Goal: Information Seeking & Learning: Find specific fact

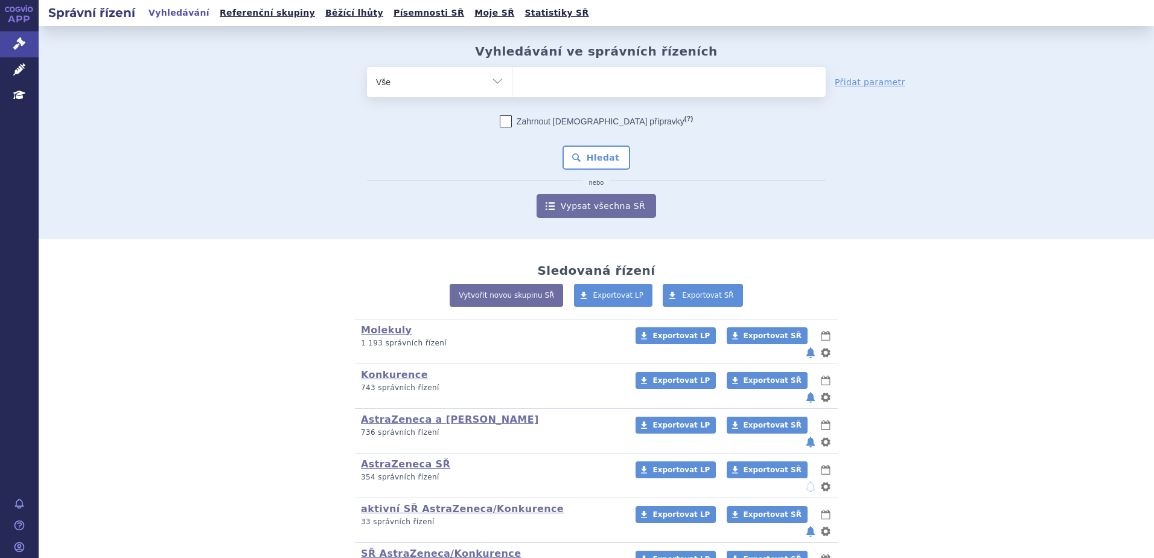
type input "SUKLS27867/2004"
select select "SUKLS27867/2004"
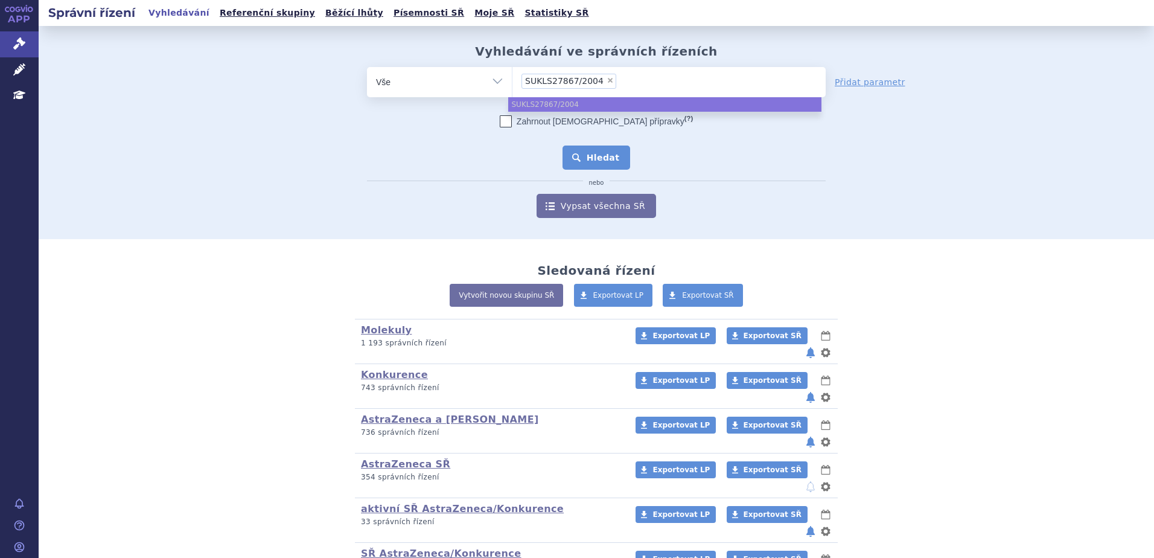
click at [608, 149] on button "Hledat" at bounding box center [597, 157] width 68 height 24
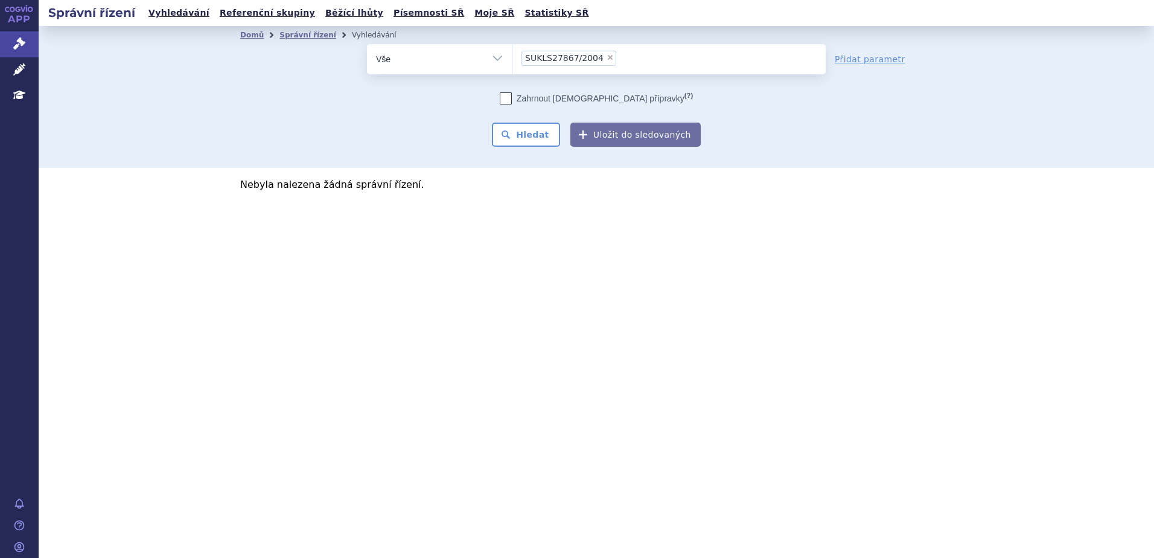
click at [623, 60] on ul "× SUKLS27867/2004" at bounding box center [668, 57] width 313 height 27
click at [512, 60] on select "SUKLS27867/2004" at bounding box center [512, 58] width 1 height 30
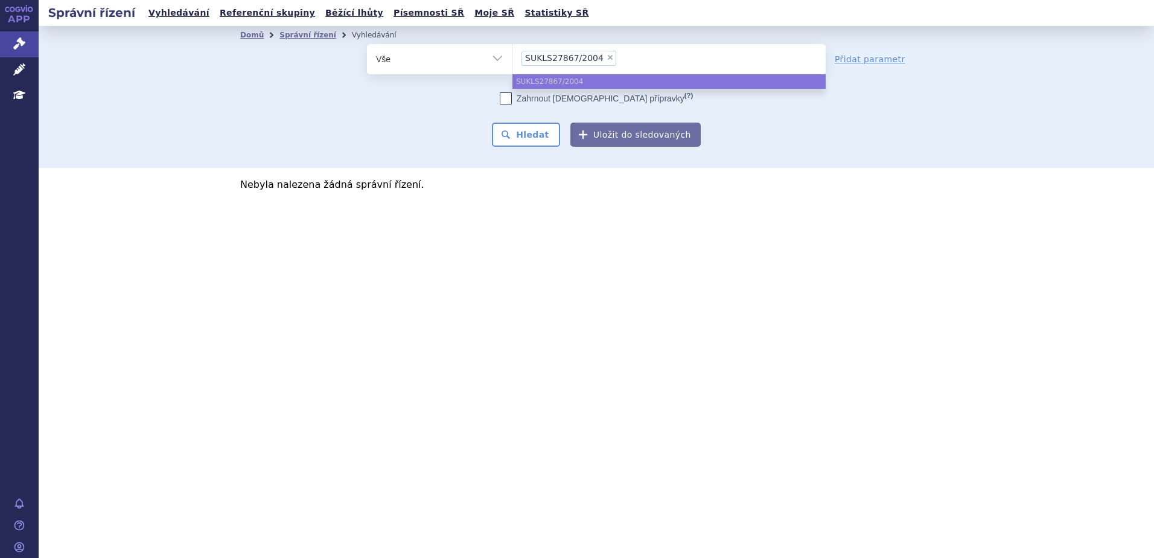
type input "SUKLS27867/2004"
select select
type input "SUKLS27867/2024"
select select "SUKLS27867/2024"
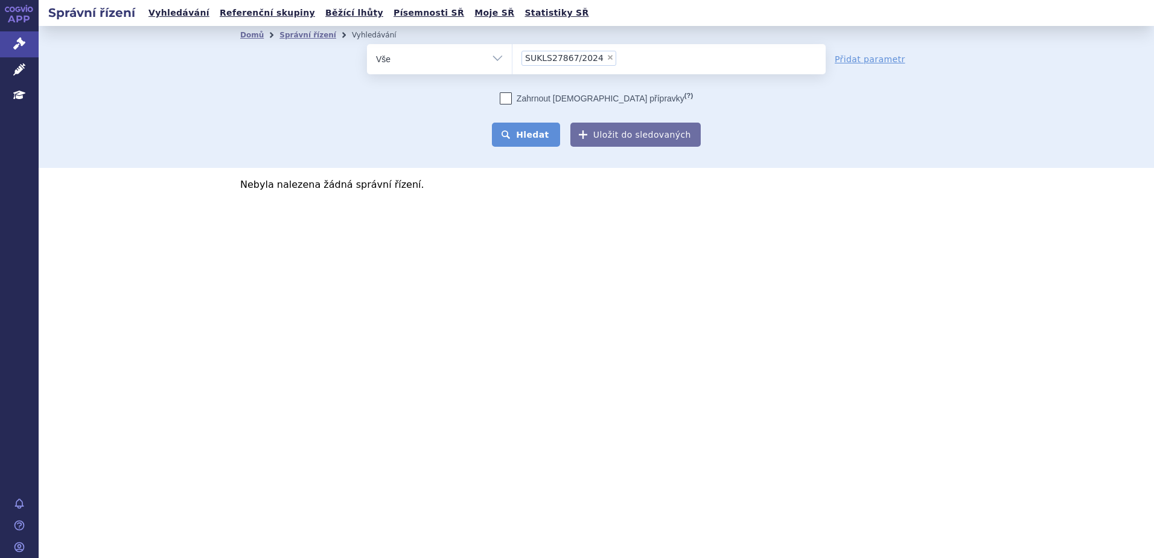
click at [546, 131] on button "Hledat" at bounding box center [526, 135] width 68 height 24
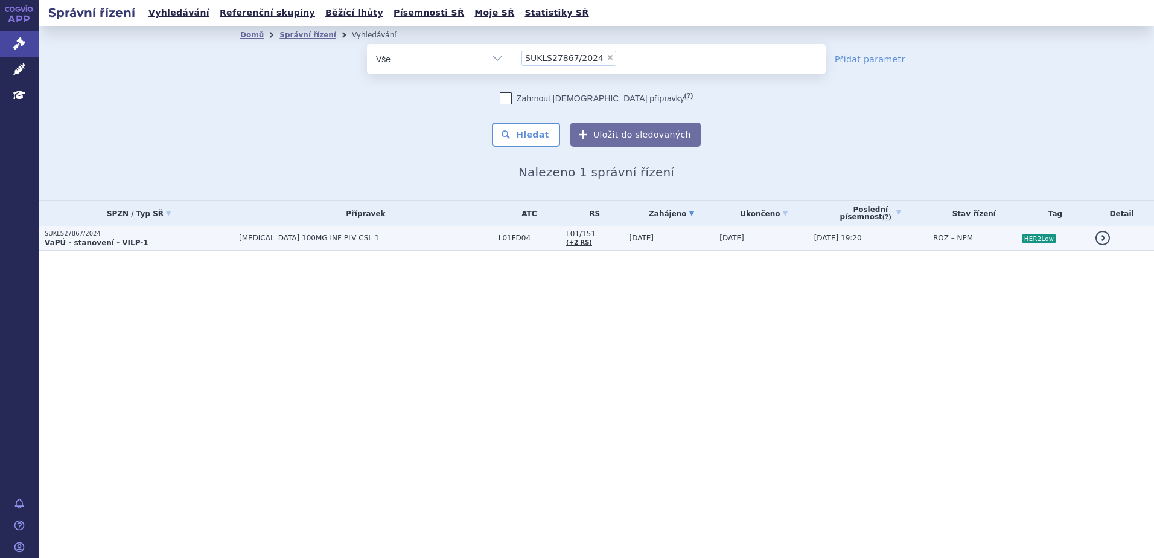
click at [372, 240] on span "ENHERTU 100MG INF PLV CSL 1" at bounding box center [366, 238] width 254 height 8
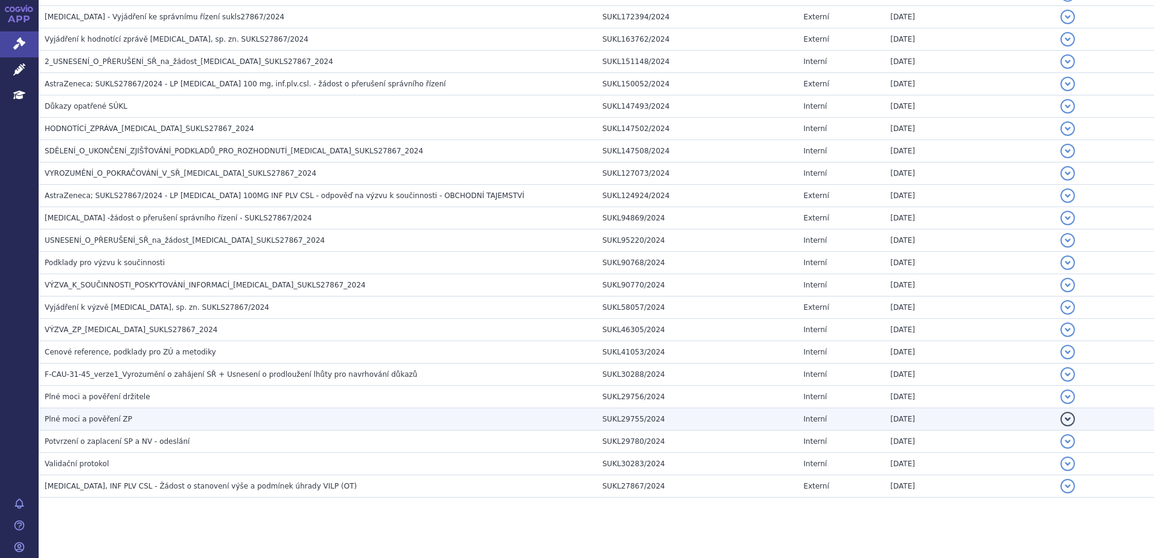
scroll to position [999, 0]
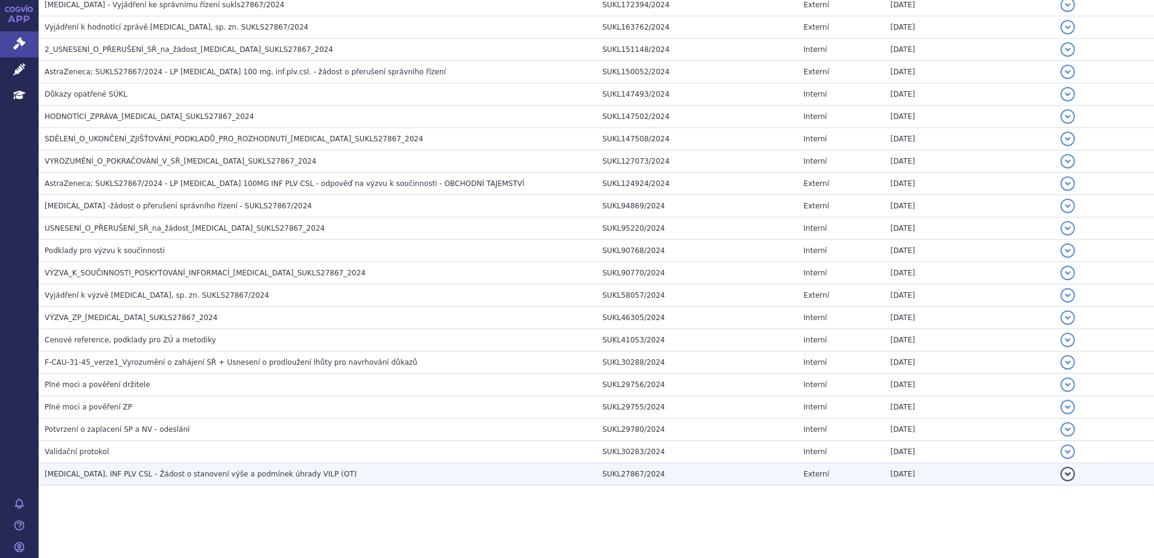
click at [352, 478] on h3 "ENHERTU, INF PLV CSL - Žádost o stanovení výše a podmínek úhrady VILP (OT)" at bounding box center [321, 474] width 552 height 12
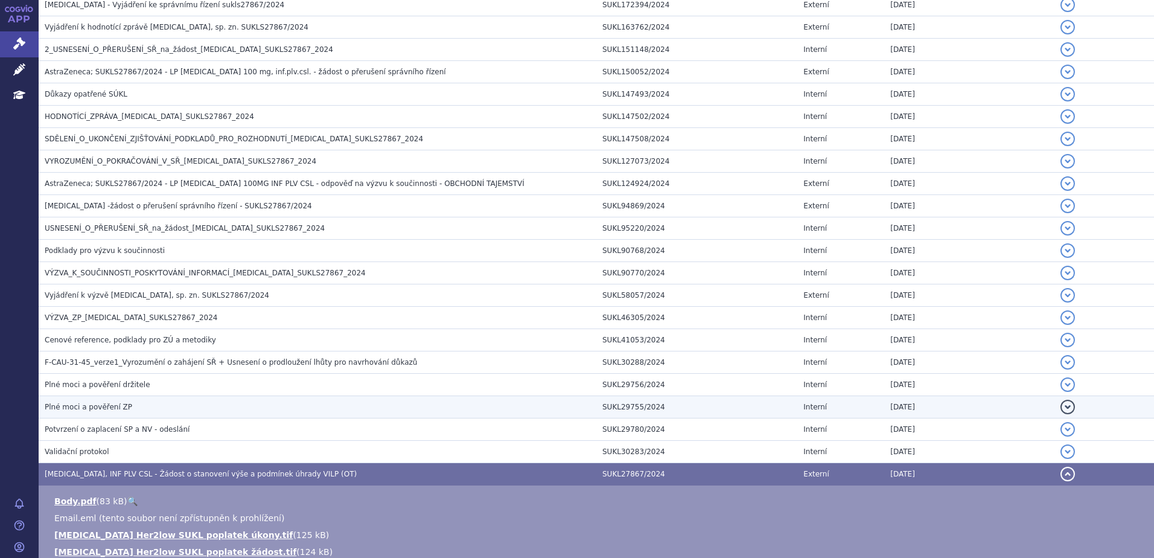
scroll to position [1293, 0]
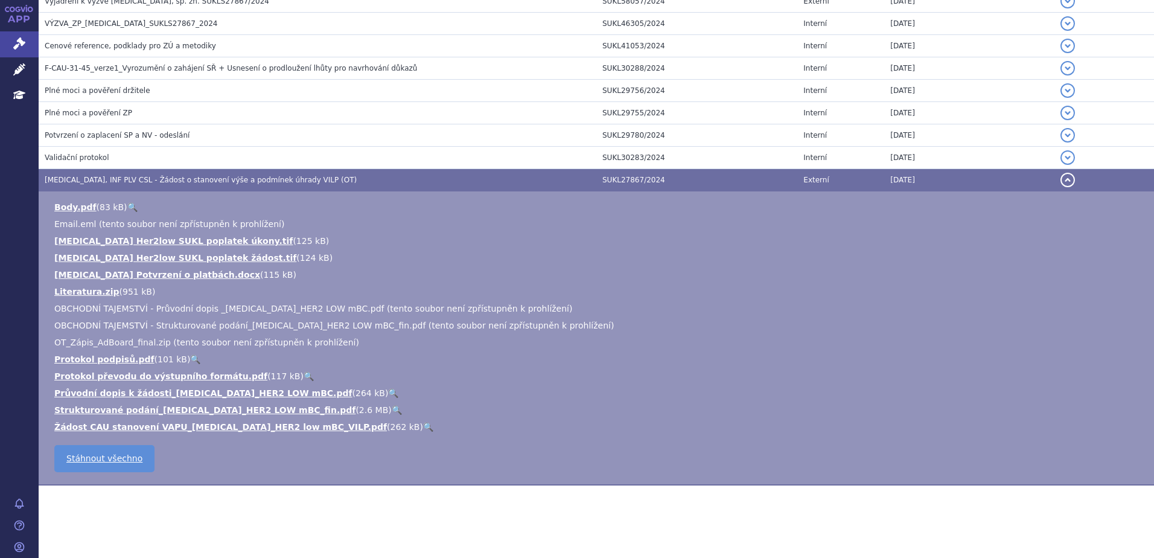
click at [392, 407] on link "🔍" at bounding box center [397, 410] width 10 height 10
